Goal: Register for event/course

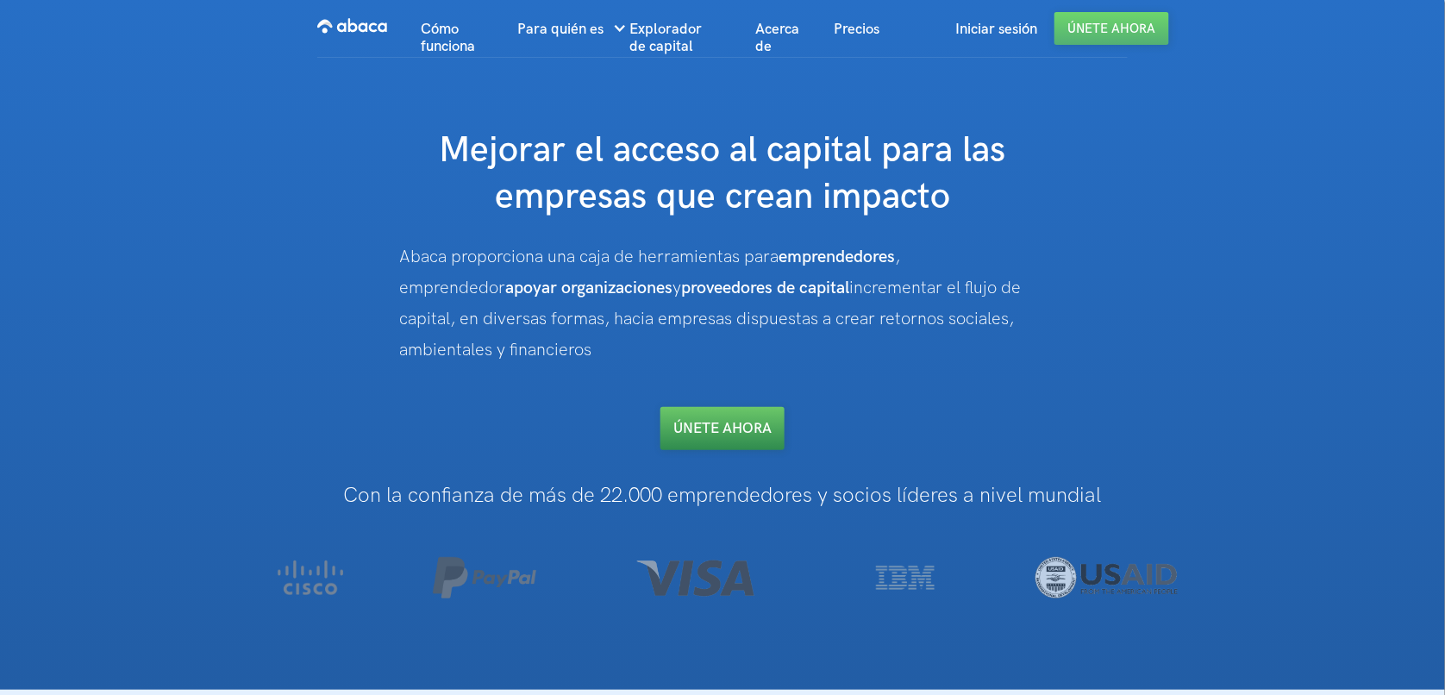
click at [710, 423] on link "Únete AHORA" at bounding box center [723, 428] width 124 height 43
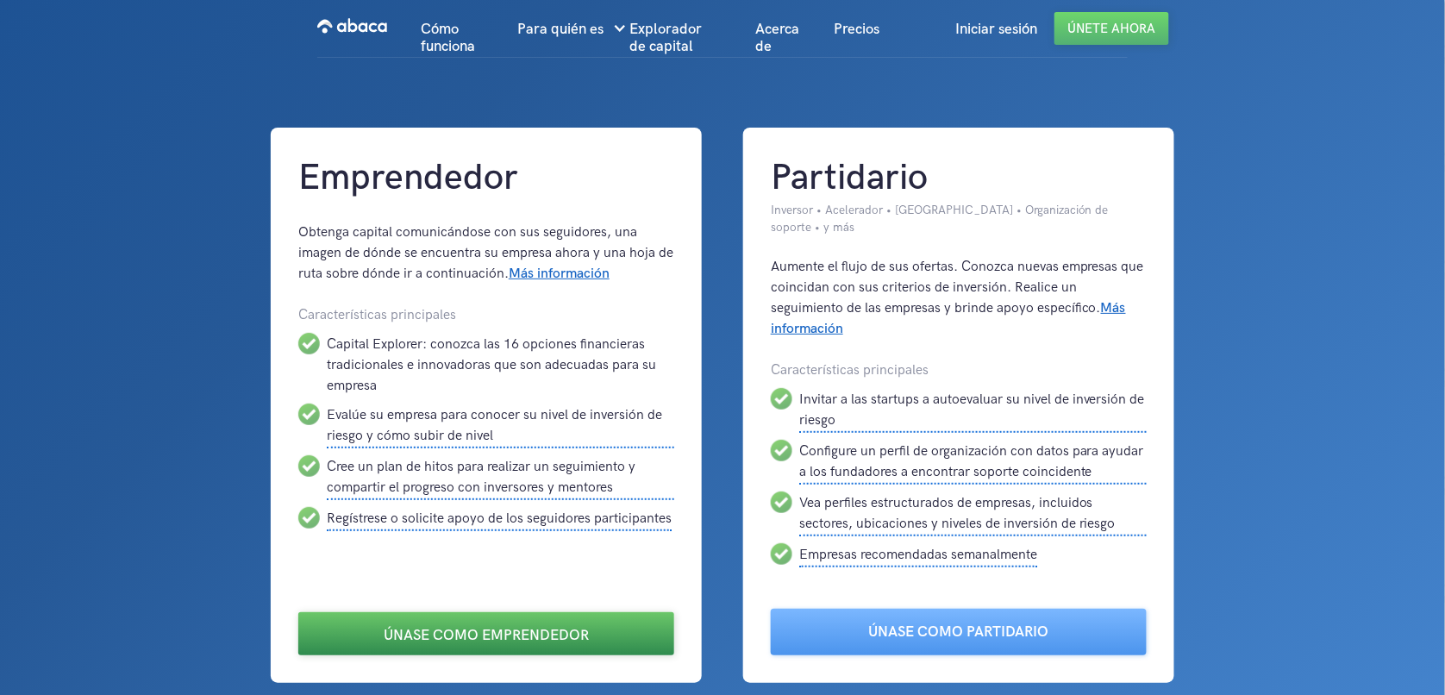
click at [502, 615] on link "Únase como emprendedor" at bounding box center [486, 633] width 376 height 43
click at [539, 613] on link "Únase como emprendedor" at bounding box center [486, 633] width 376 height 43
click at [434, 612] on link "Únase como emprendedor" at bounding box center [486, 633] width 376 height 43
